Goal: Information Seeking & Learning: Learn about a topic

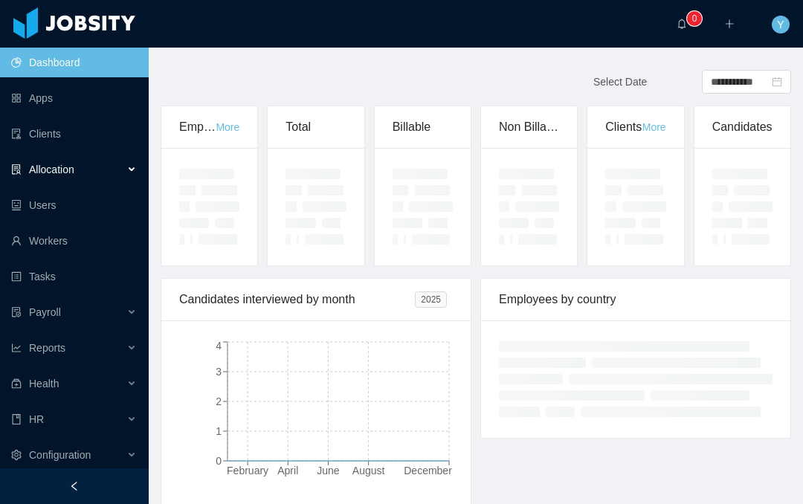
click at [94, 176] on div "Allocation" at bounding box center [74, 170] width 149 height 30
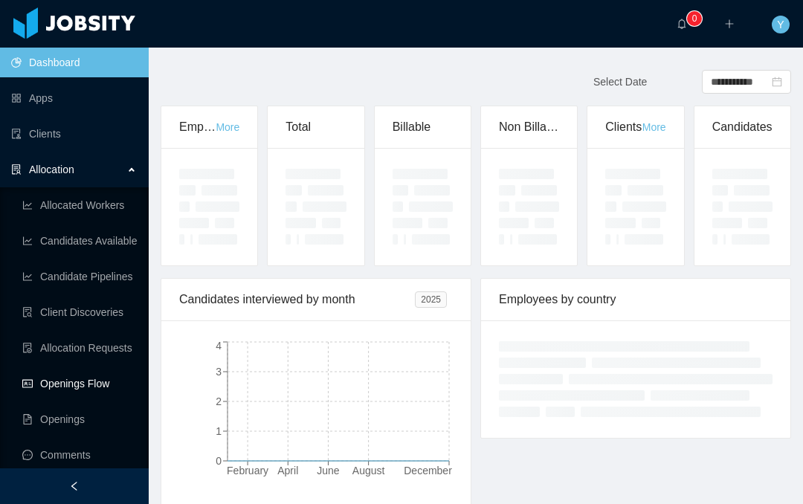
click at [82, 374] on link "Openings Flow" at bounding box center [79, 384] width 115 height 30
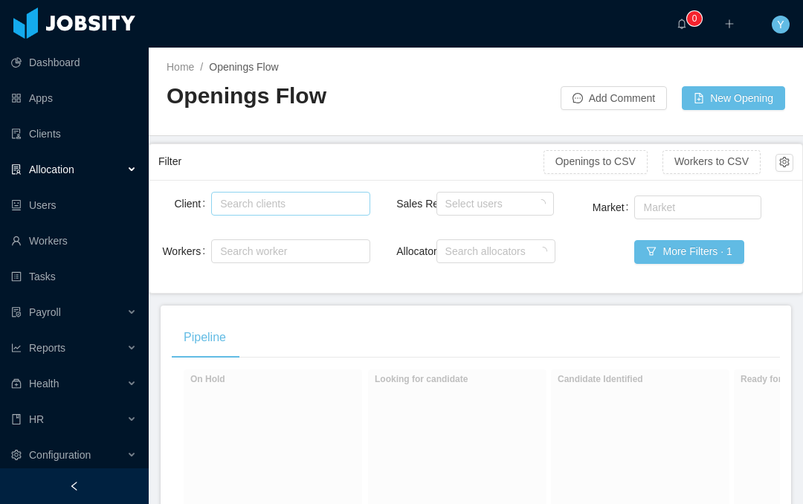
click at [313, 199] on div "Search clients" at bounding box center [287, 203] width 134 height 15
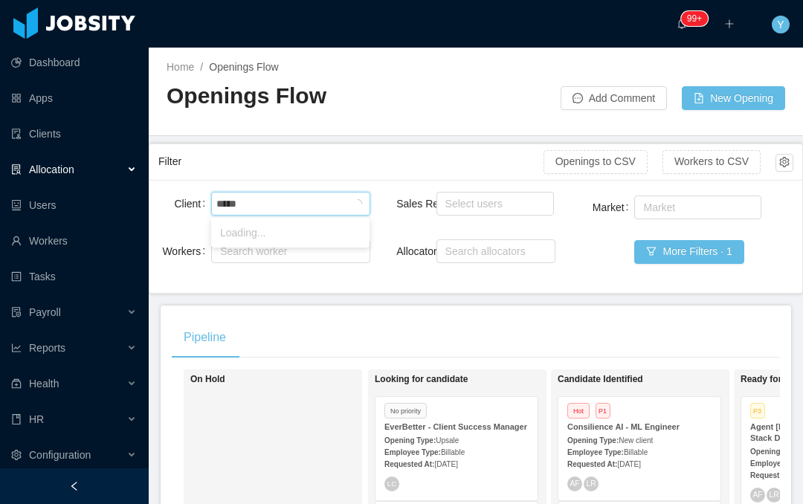
type input "******"
click at [298, 238] on li "McGraw-Hill Education" at bounding box center [290, 233] width 158 height 24
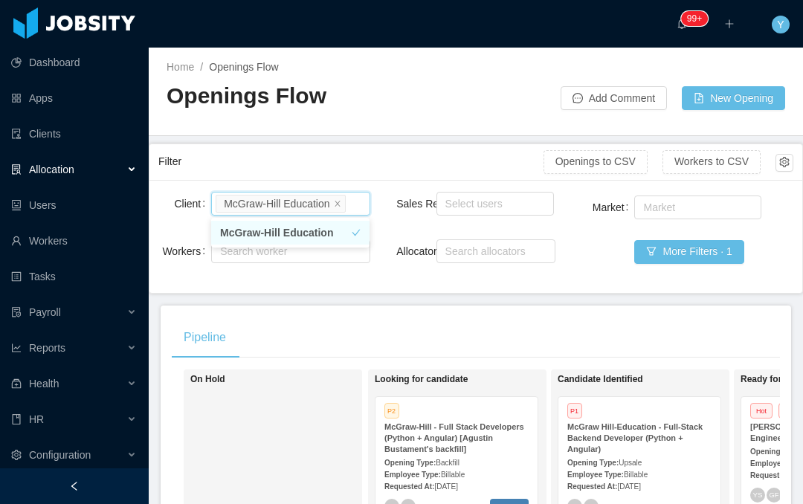
click at [394, 169] on div "Filter" at bounding box center [350, 162] width 385 height 28
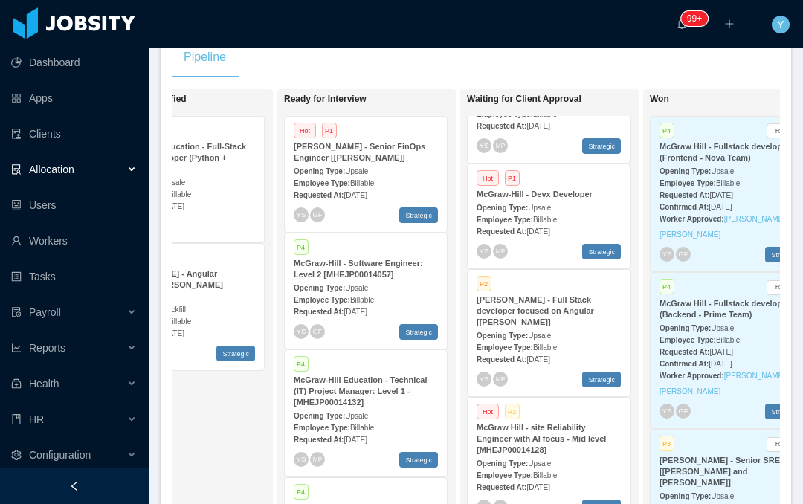
scroll to position [69, 0]
click at [590, 436] on div "McGraw Hill - site Reliability Engineer with AI focus - Mid level [MHEJP0001412…" at bounding box center [549, 439] width 144 height 33
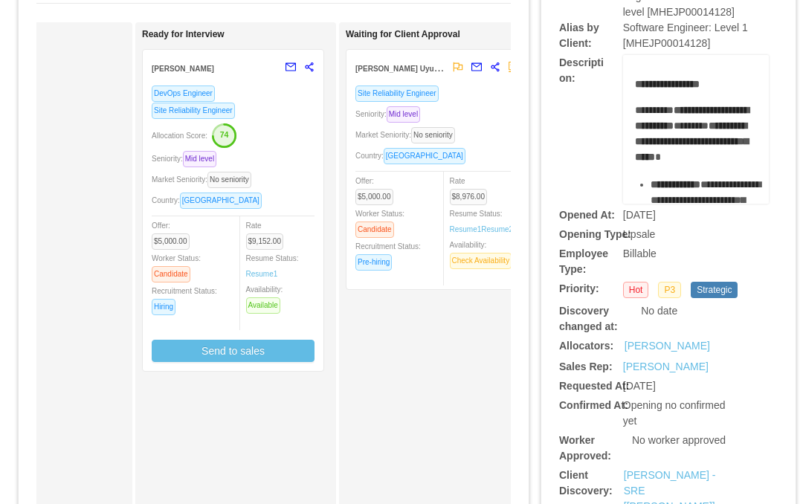
scroll to position [0, 333]
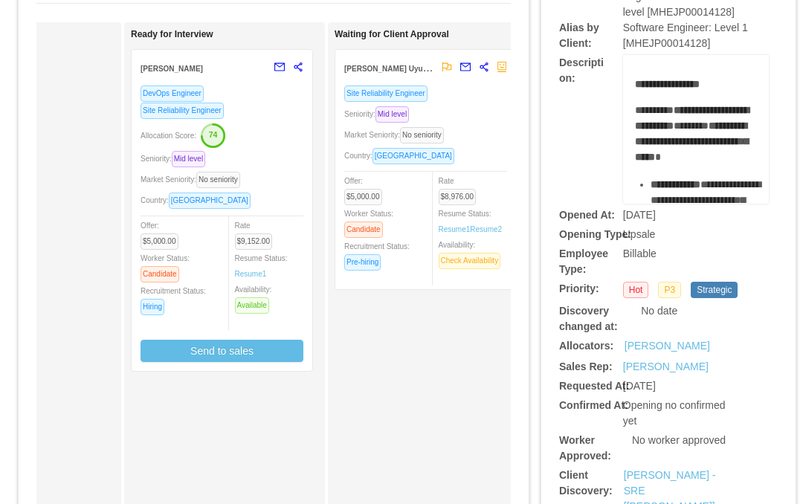
click at [424, 270] on div "Offer: $5,000.00 Worker Status: Candidate Recruitment Status: Pre-hiring" at bounding box center [385, 222] width 82 height 98
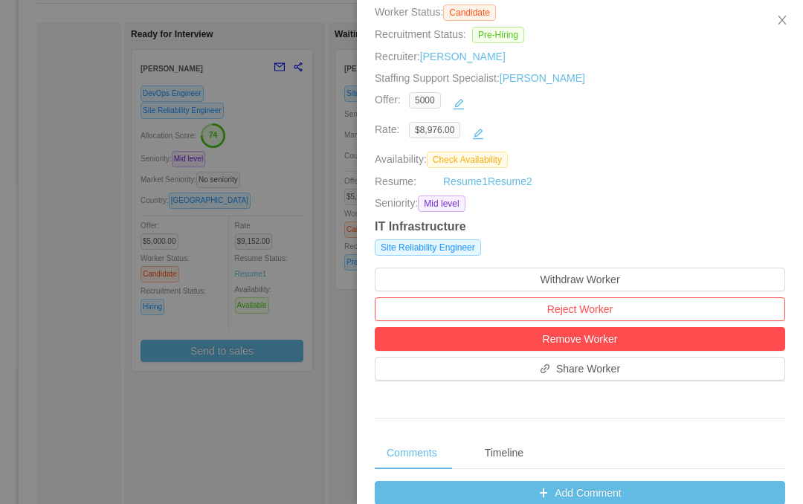
scroll to position [182, 0]
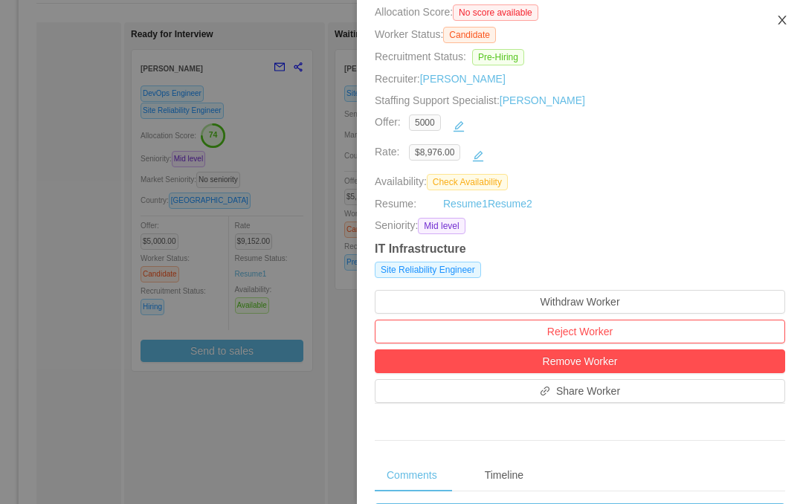
click at [785, 18] on icon "icon: close" at bounding box center [782, 20] width 8 height 9
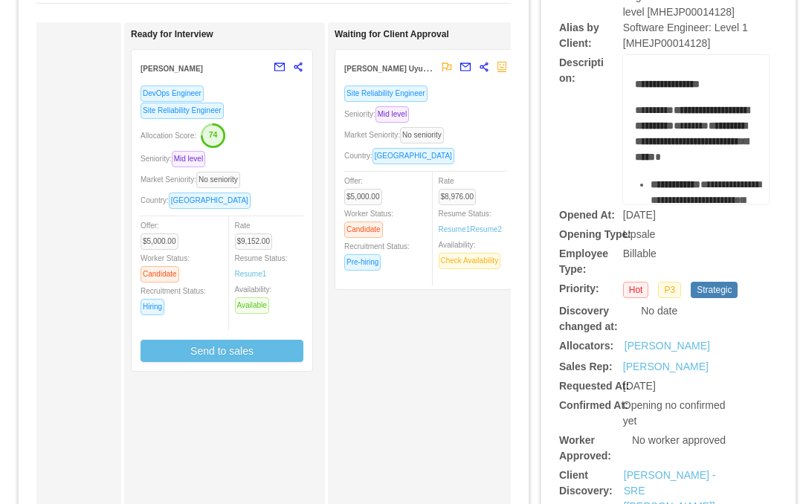
click at [774, 26] on div "Alias by Client: Software Engineer: Level 1 [MHEJP00014128]" at bounding box center [668, 35] width 219 height 31
click at [272, 244] on span "$9,152.00" at bounding box center [254, 242] width 38 height 16
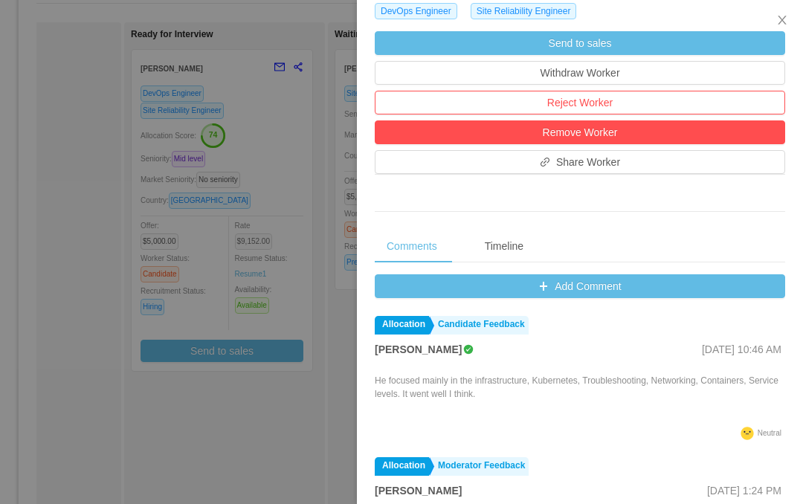
scroll to position [478, 0]
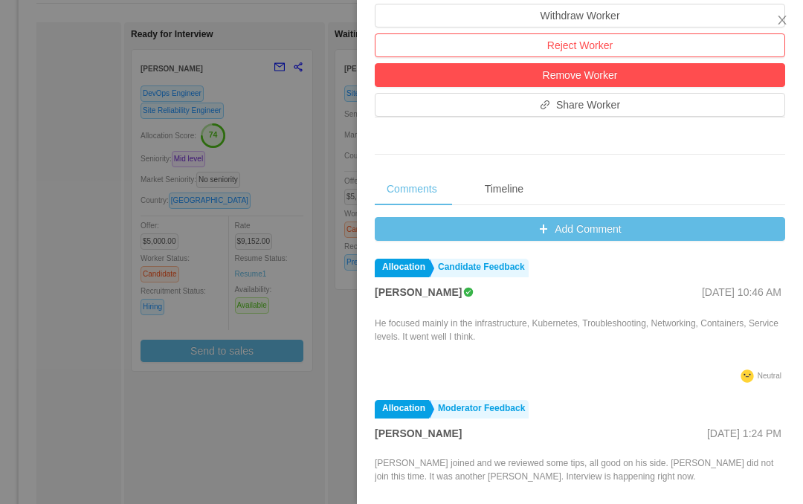
click at [647, 388] on div ".st2{fill:#2a2522} Neutral" at bounding box center [578, 378] width 407 height 19
click at [780, 16] on icon "icon: close" at bounding box center [783, 20] width 12 height 12
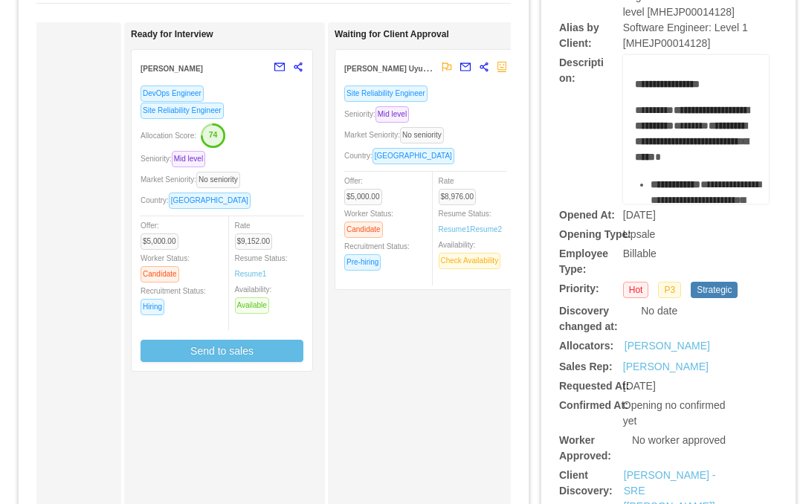
scroll to position [280, 0]
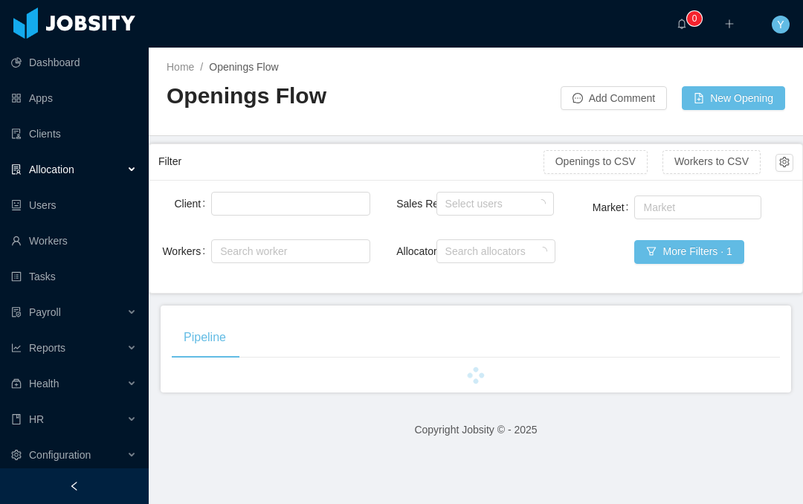
scroll to position [60, 0]
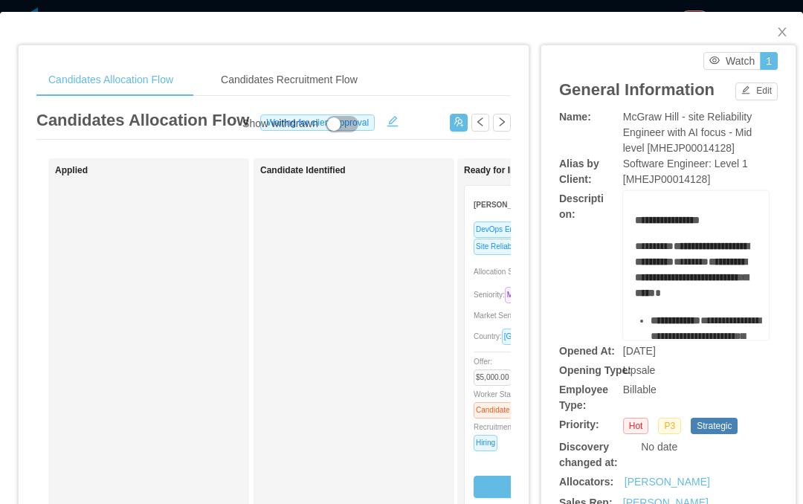
click at [495, 295] on span "Seniority: Mid level" at bounding box center [509, 295] width 71 height 8
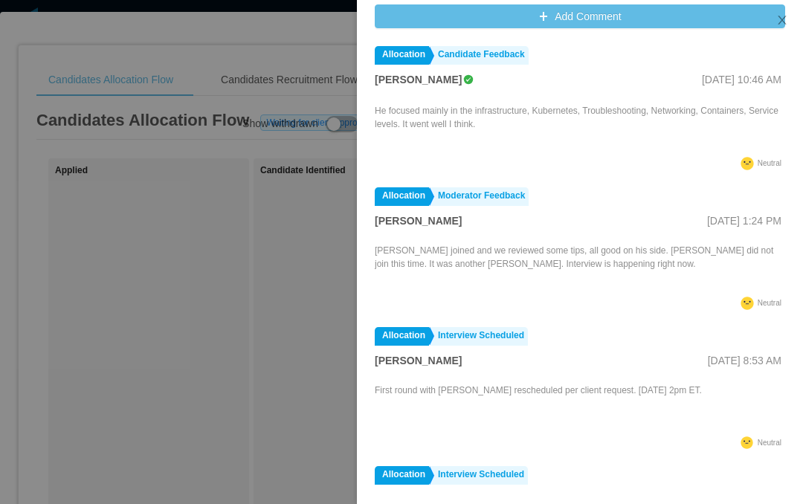
scroll to position [722, 0]
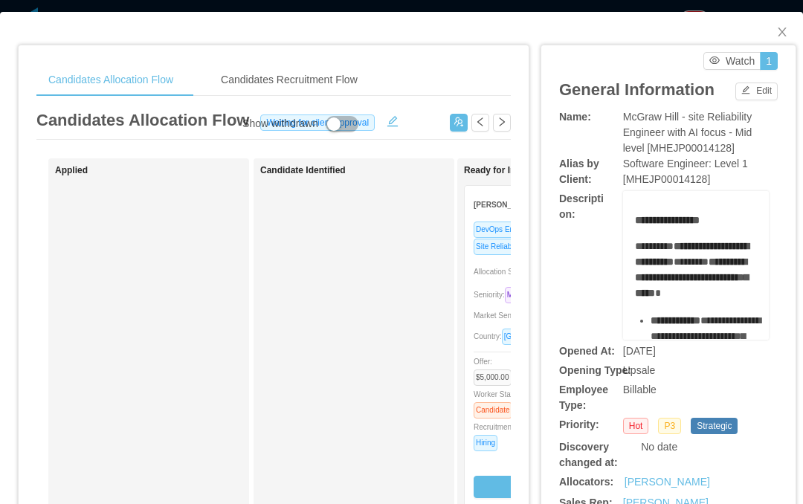
scroll to position [60, 0]
